Goal: Find specific page/section: Find specific page/section

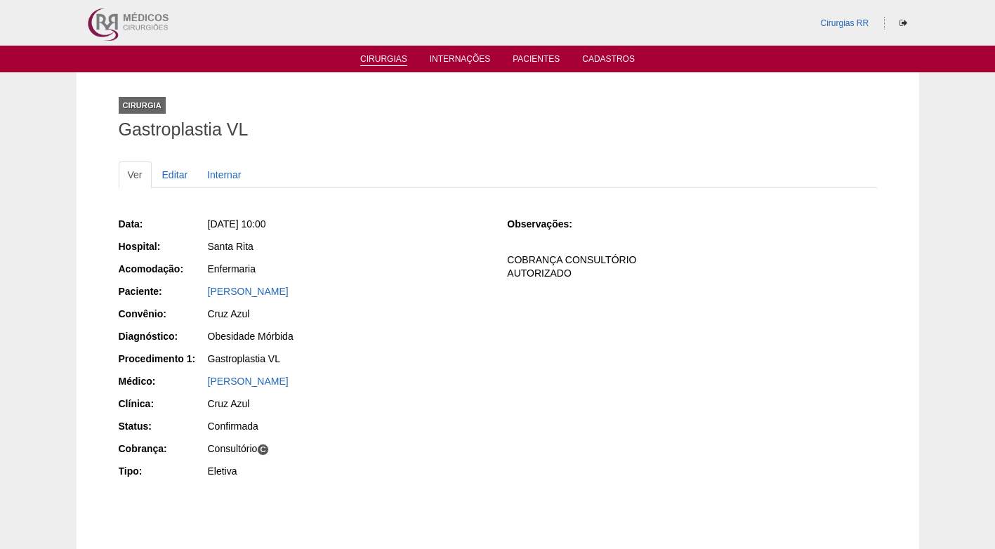
click at [394, 58] on link "Cirurgias" at bounding box center [383, 60] width 47 height 12
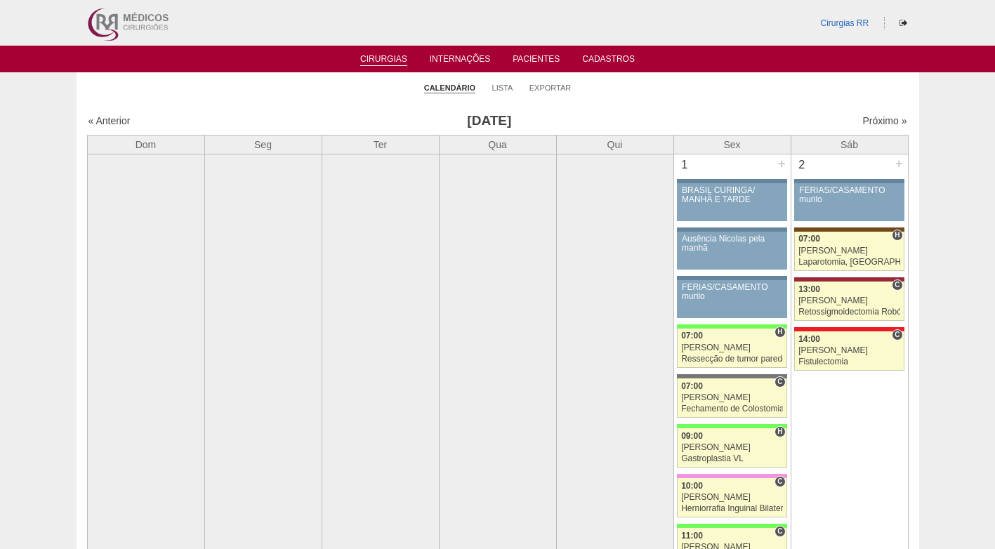
click at [877, 113] on div "« Anterior Agosto 2025 Próximo »" at bounding box center [497, 123] width 821 height 22
drag, startPoint x: 877, startPoint y: 117, endPoint x: 845, endPoint y: 123, distance: 32.8
click at [877, 119] on link "Próximo »" at bounding box center [884, 120] width 44 height 11
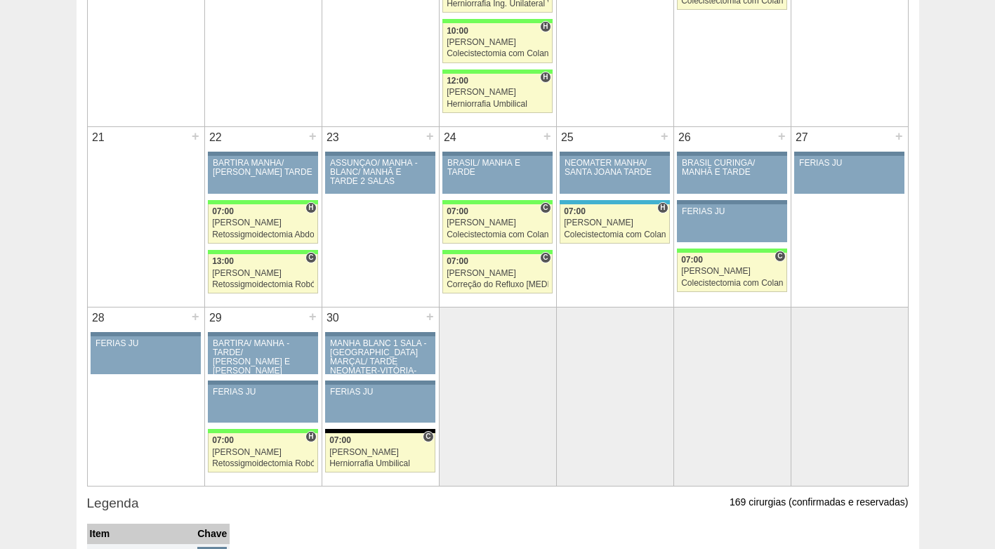
scroll to position [1263, 0]
